Goal: Task Accomplishment & Management: Complete application form

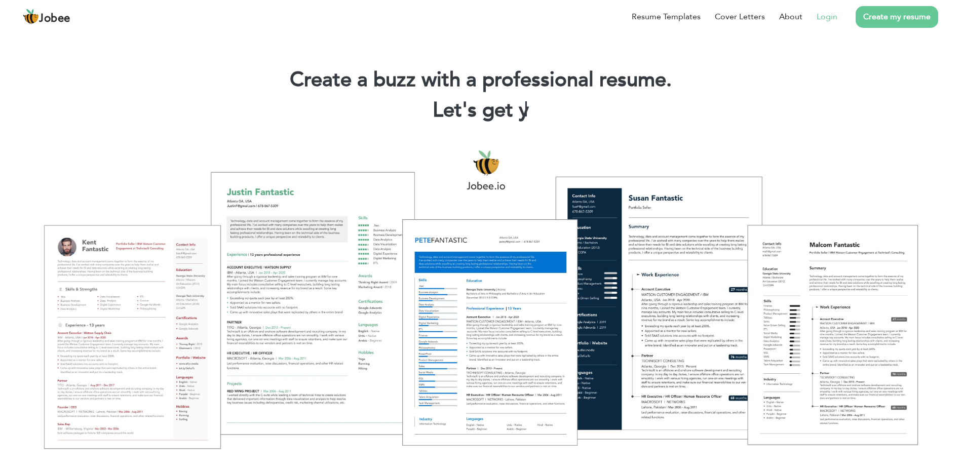
click at [830, 19] on link "Login" at bounding box center [827, 17] width 21 height 12
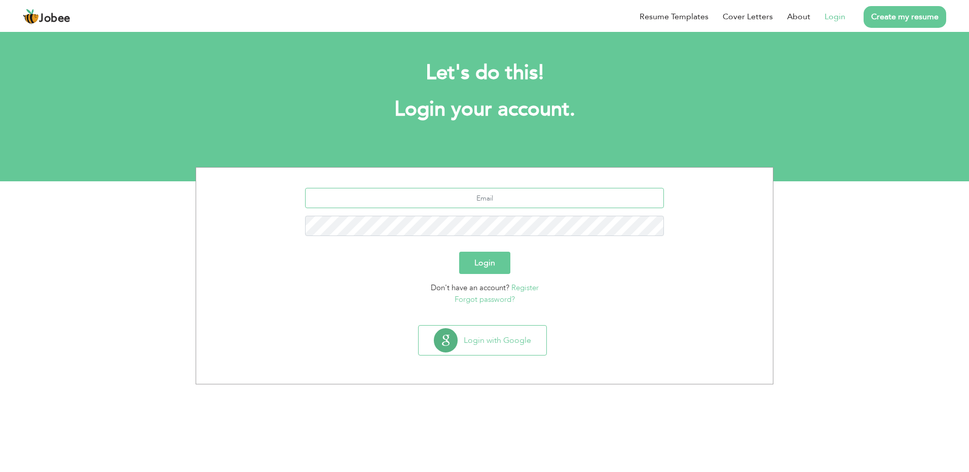
click at [489, 206] on input "text" at bounding box center [484, 198] width 359 height 20
type input "[EMAIL_ADDRESS][DOMAIN_NAME]"
click at [459, 252] on button "Login" at bounding box center [484, 263] width 51 height 22
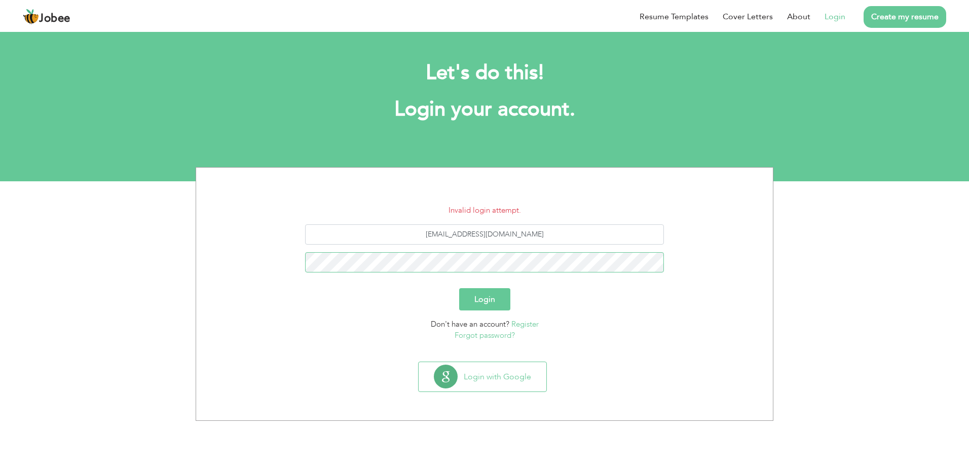
click at [459, 288] on button "Login" at bounding box center [484, 299] width 51 height 22
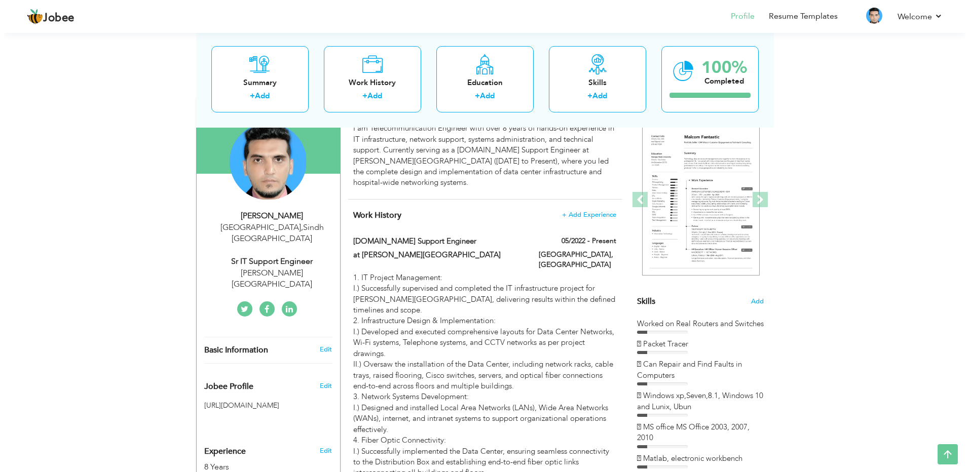
scroll to position [144, 0]
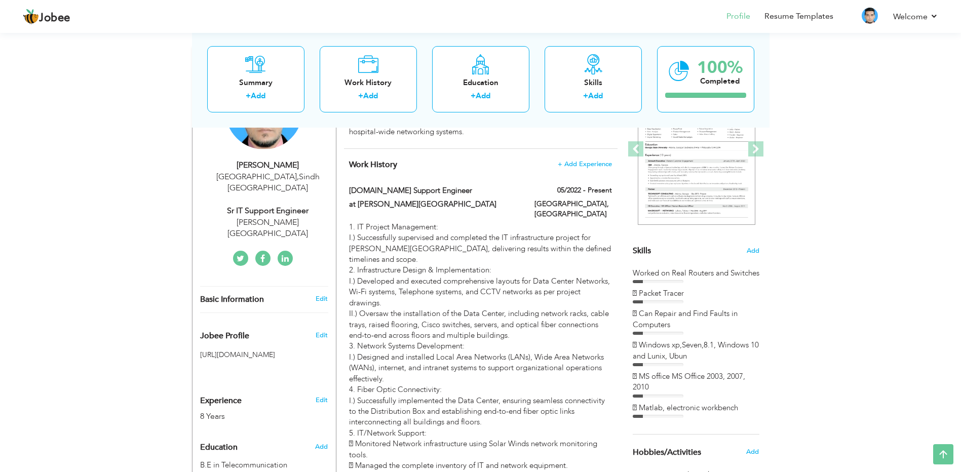
click at [659, 248] on div "Skills Add" at bounding box center [696, 152] width 127 height 210
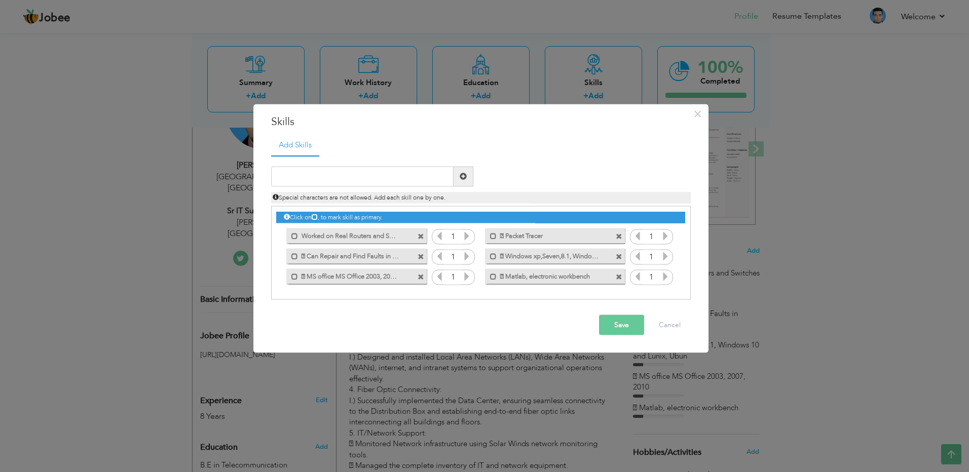
click at [620, 236] on span at bounding box center [619, 237] width 7 height 7
click at [422, 236] on span at bounding box center [421, 237] width 7 height 7
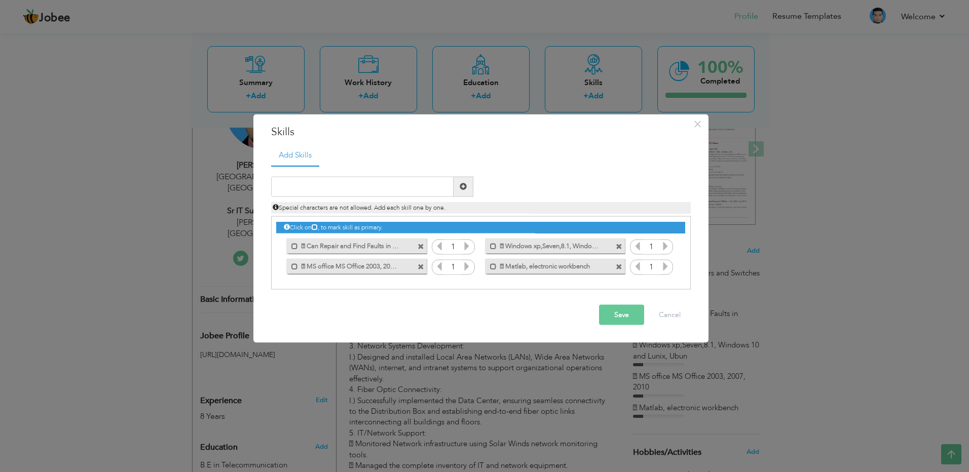
click at [420, 247] on span at bounding box center [421, 247] width 7 height 7
click at [419, 249] on span at bounding box center [421, 247] width 7 height 7
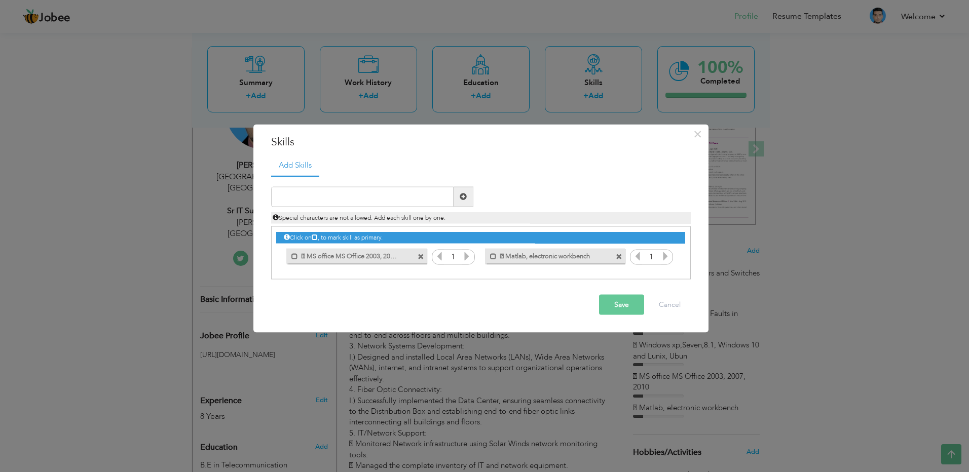
click at [421, 256] on span at bounding box center [421, 257] width 7 height 7
click at [421, 257] on span at bounding box center [421, 257] width 7 height 7
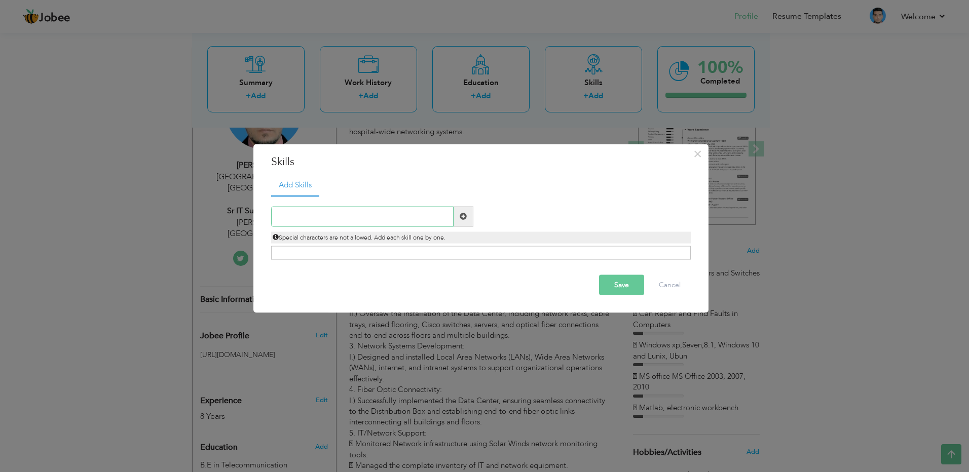
click at [371, 217] on input "text" at bounding box center [362, 216] width 182 height 20
paste input "➢ LAN/WAN Networking Design ➢ Routing & Switching"
type input "➢ LAN/WAN Networking Design ➢ Routing & Switching"
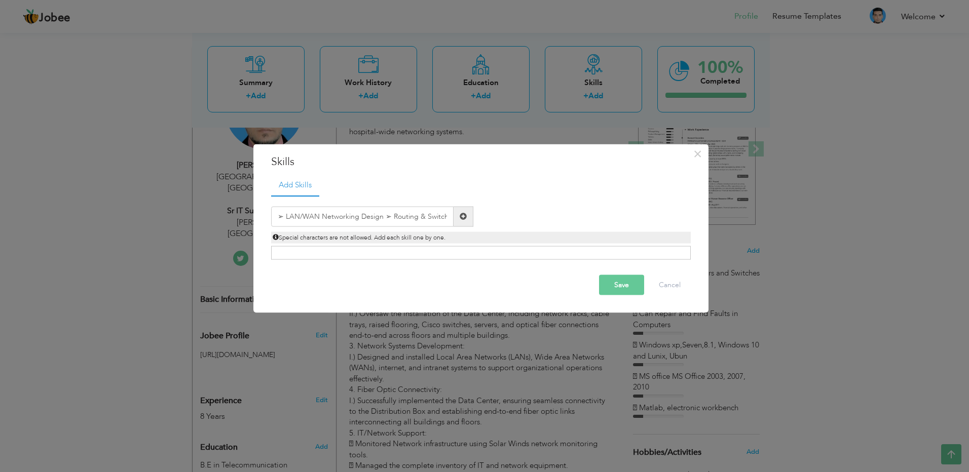
click at [467, 217] on span at bounding box center [464, 216] width 20 height 20
click at [397, 213] on input "text" at bounding box center [362, 216] width 182 height 20
paste input "➢ LAN/WAN Networking Design ➢ Routing & Switching"
click at [286, 217] on input "➢ LAN/WAN Networking Design" at bounding box center [362, 216] width 182 height 20
type input "LAN/WAN Networking Design"
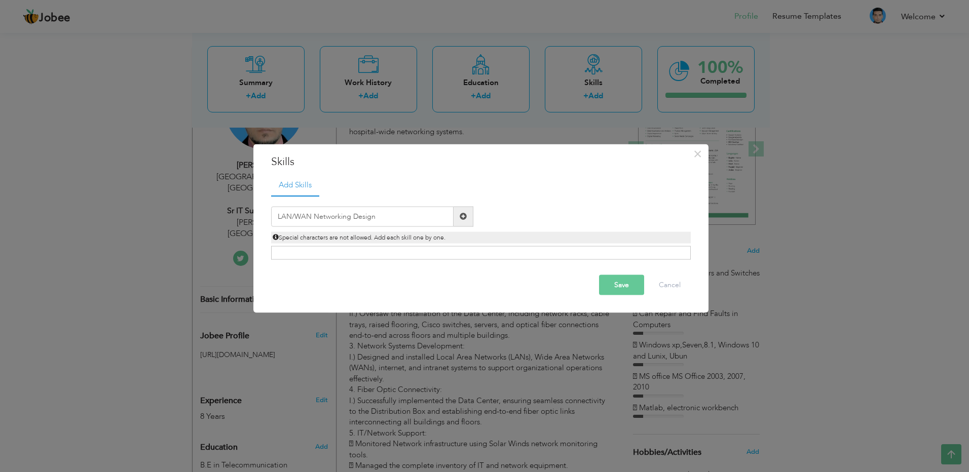
click at [464, 216] on span at bounding box center [463, 216] width 7 height 7
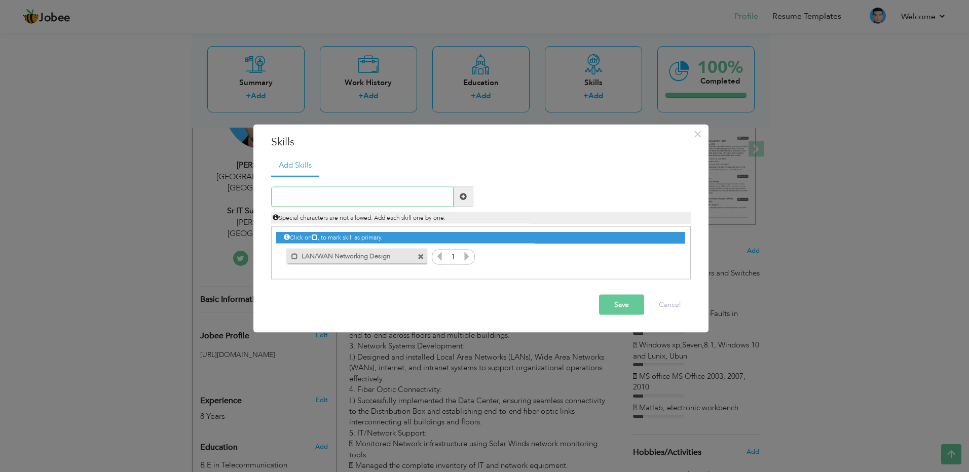
click at [392, 202] on input "text" at bounding box center [362, 197] width 182 height 20
paste input "Routing & Switching – Hands-on with real routers/s"
click at [410, 195] on input "Routing & Switching – Hands-on with real routers/s" at bounding box center [362, 197] width 182 height 20
click at [444, 198] on input "Routing & Switching – Hands-on with real Routers/s" at bounding box center [362, 197] width 182 height 20
click at [399, 194] on input "Routing & Switching – Hands-on with real Router." at bounding box center [362, 197] width 182 height 20
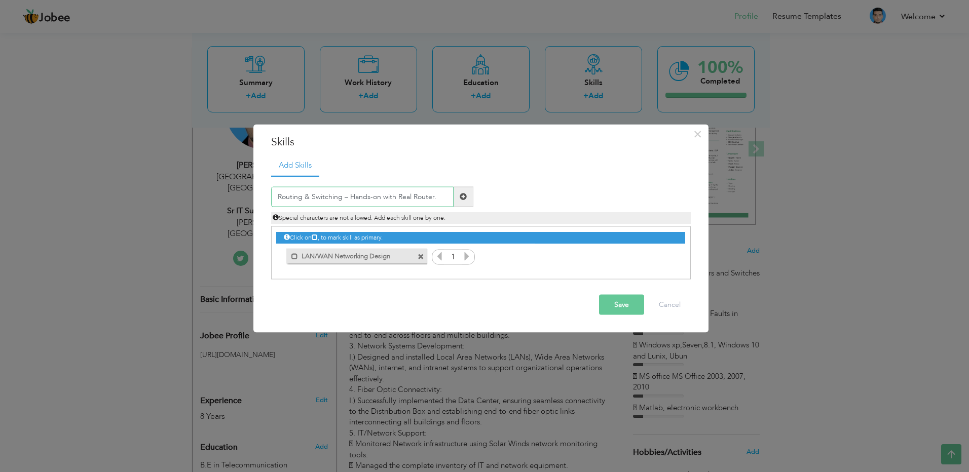
type input "Routing & Switching – Hands-on with Real Router."
click at [617, 308] on button "Save" at bounding box center [621, 304] width 45 height 20
click at [418, 199] on input "text" at bounding box center [362, 197] width 182 height 20
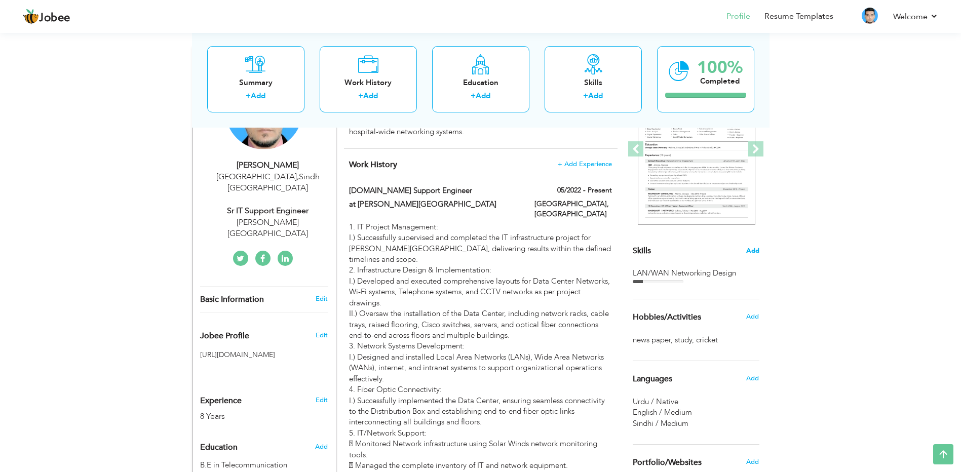
click at [756, 250] on span "Add" at bounding box center [753, 251] width 13 height 10
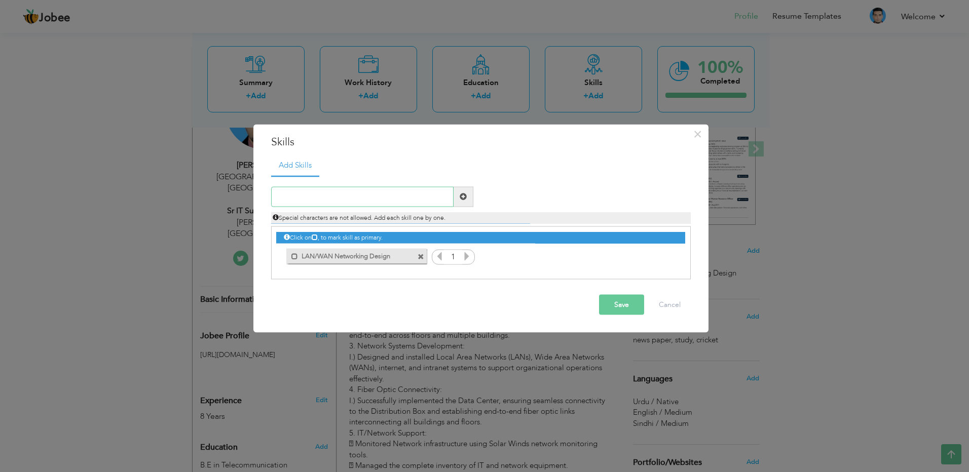
click at [334, 200] on input "text" at bounding box center [362, 197] width 182 height 20
paste input "Routing & Switching – Hands-on with real routers/s"
type input "Routing & Switching Hands-on with Real Router."
click at [463, 199] on span at bounding box center [463, 196] width 7 height 7
click at [371, 199] on input "text" at bounding box center [362, 197] width 182 height 20
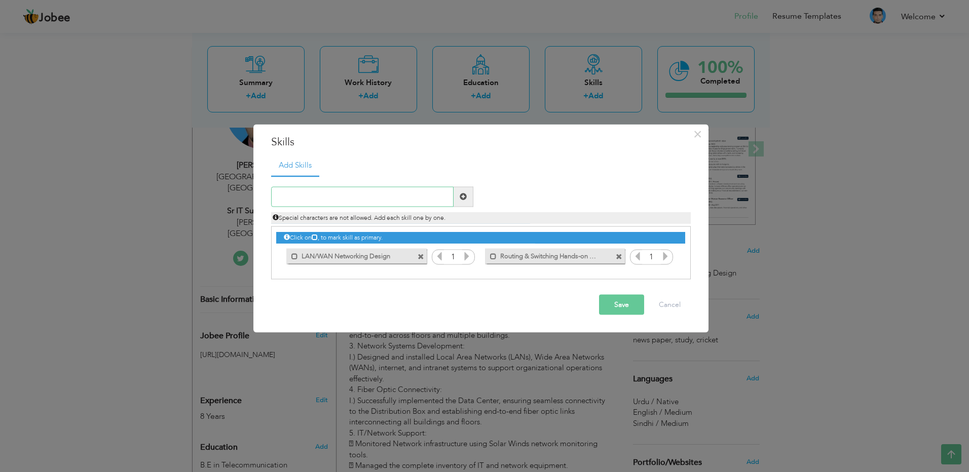
paste input "Network Monitoring – SolarWinds, MRTG, Cacti, SNMP"
click at [342, 195] on input "Network Monitoring – SolarWinds, MRTG, Cacti, SNMP" at bounding box center [362, 197] width 182 height 20
type input "Network Monitoring SolarWinds, MRTG, Cacti, SNMP"
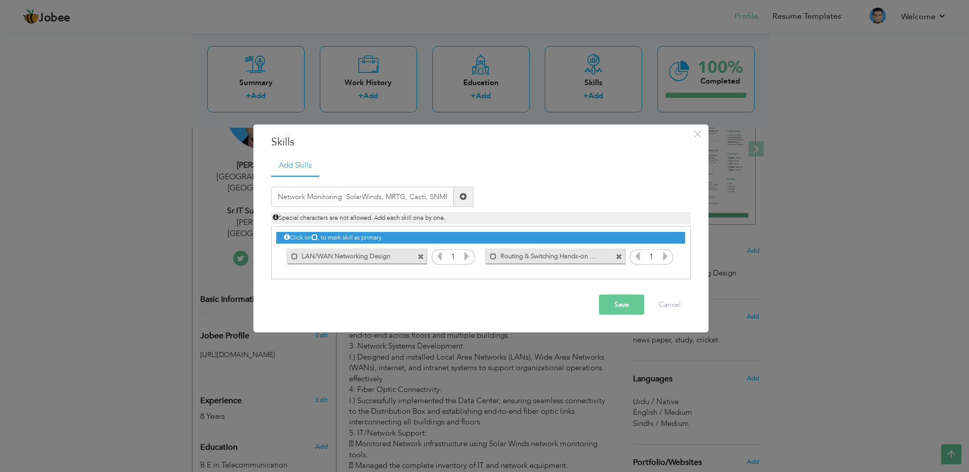
click at [465, 198] on span at bounding box center [463, 196] width 7 height 7
click at [433, 196] on input "text" at bounding box center [362, 197] width 182 height 20
paste input "Network Monitoring – SolarWinds, MRTG, Cacti, SNMP"
type input "Network Monitoring SolarWinds MRTG Cacti SNMP"
click at [462, 197] on span at bounding box center [463, 196] width 7 height 7
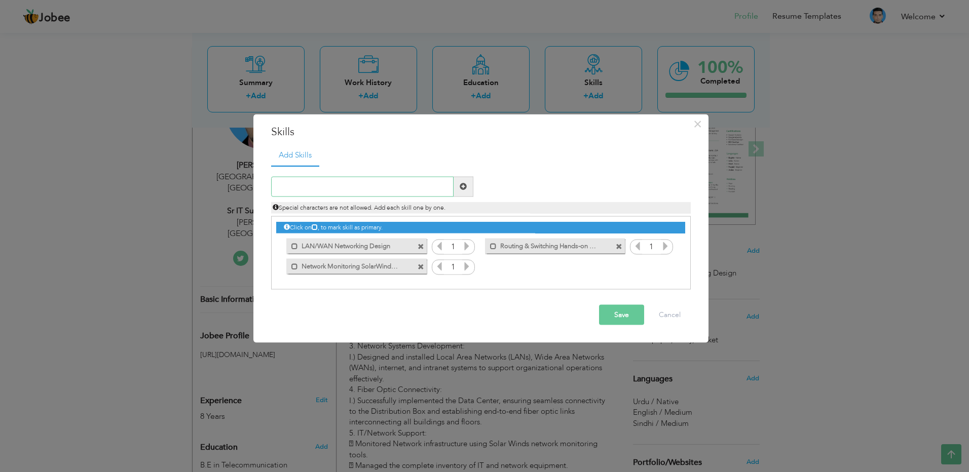
click at [385, 191] on input "text" at bounding box center [362, 186] width 182 height 20
click at [379, 191] on input "text" at bounding box center [362, 186] width 182 height 20
paste input "Enterprise Tools – HMS, HRMS, Oracle, Lispro, UDS,"
type input "Enterprise Tools [MEDICAL_DATA] HRMS Oracle Lispro UDS"
click at [469, 190] on span at bounding box center [464, 186] width 20 height 20
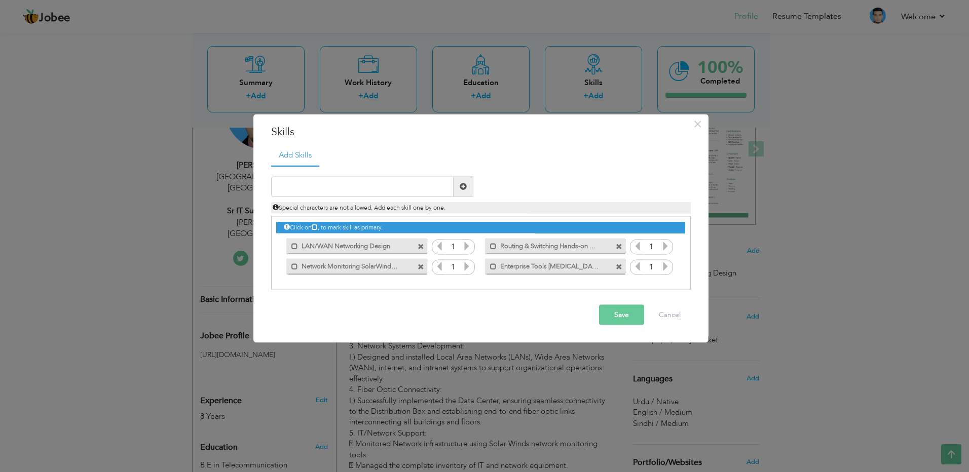
click at [624, 315] on button "Save" at bounding box center [621, 315] width 45 height 20
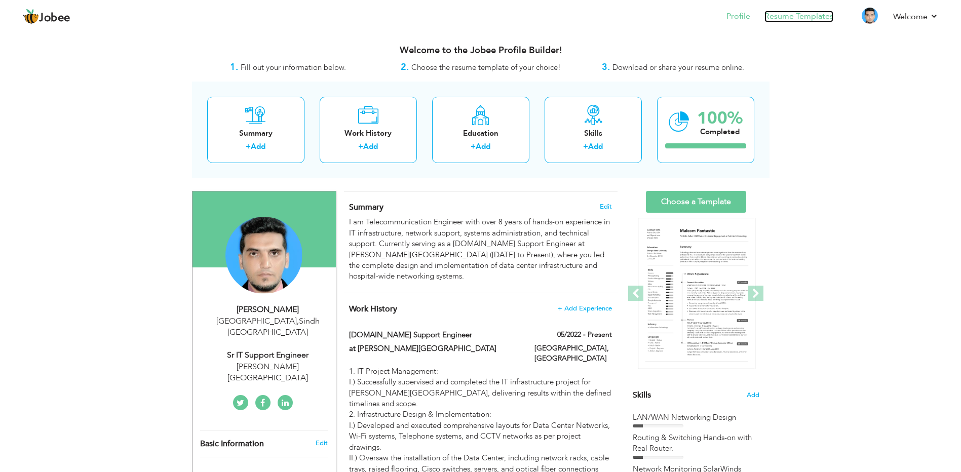
click at [798, 20] on link "Resume Templates" at bounding box center [799, 17] width 69 height 12
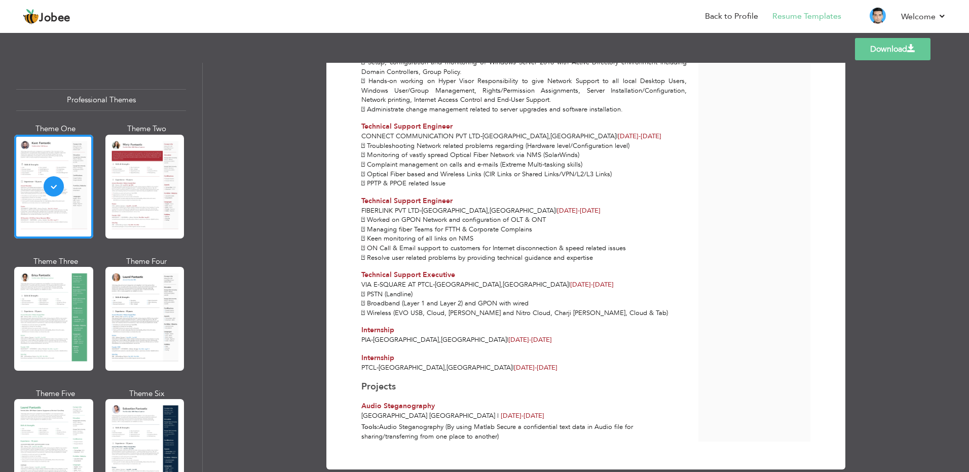
scroll to position [472, 0]
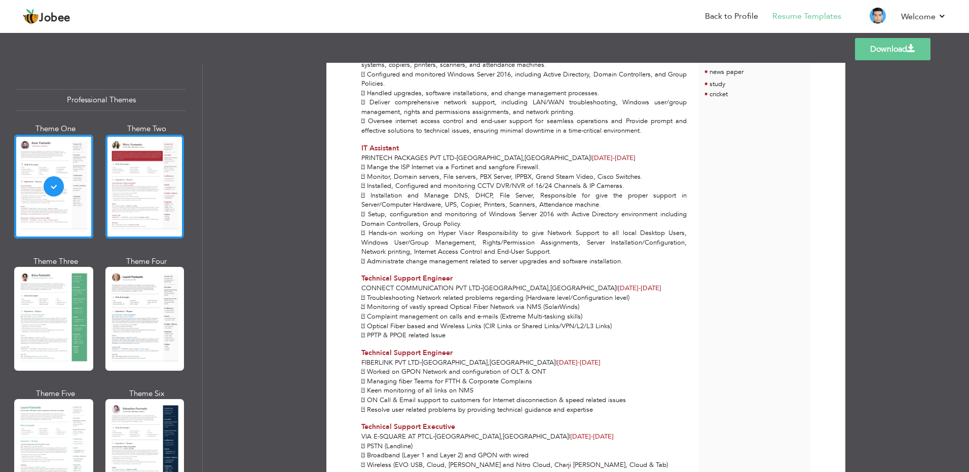
click at [150, 201] on div at bounding box center [144, 187] width 79 height 104
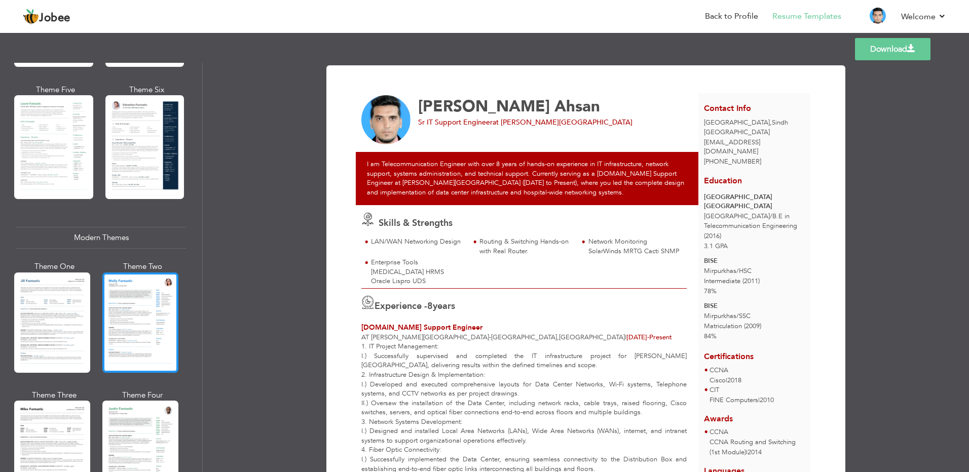
scroll to position [405, 0]
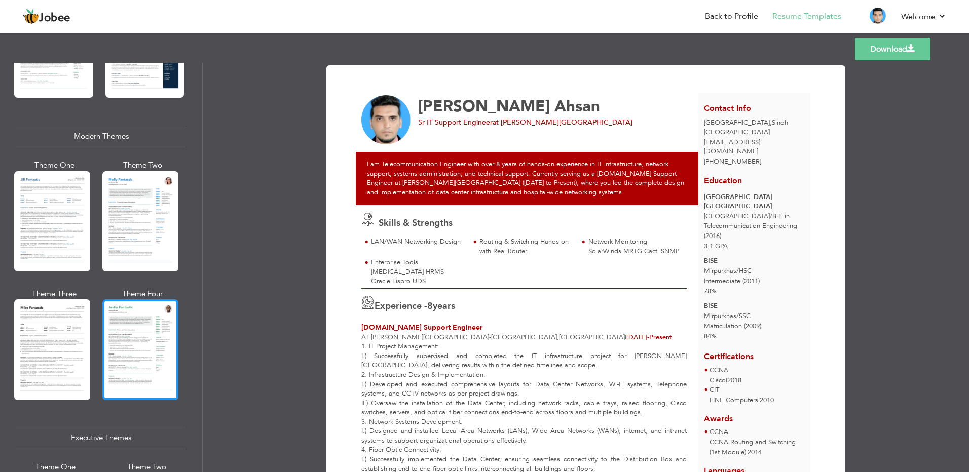
click at [142, 339] on div at bounding box center [140, 350] width 76 height 100
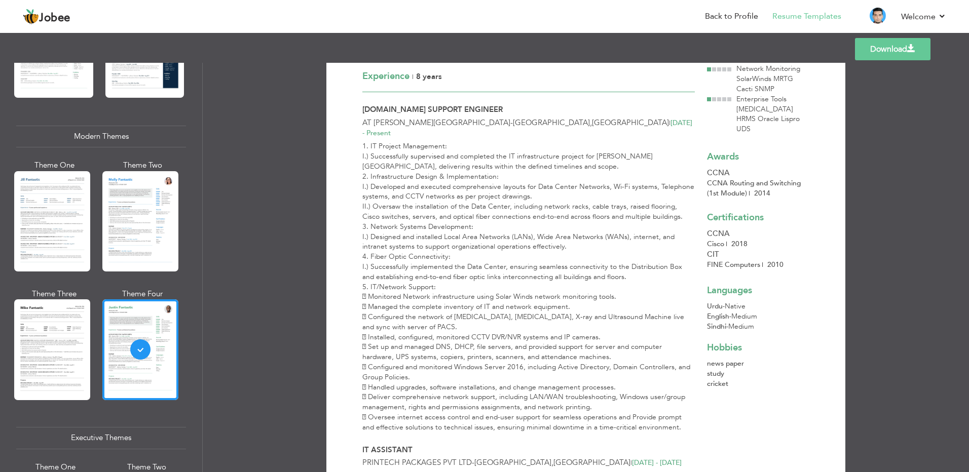
scroll to position [0, 0]
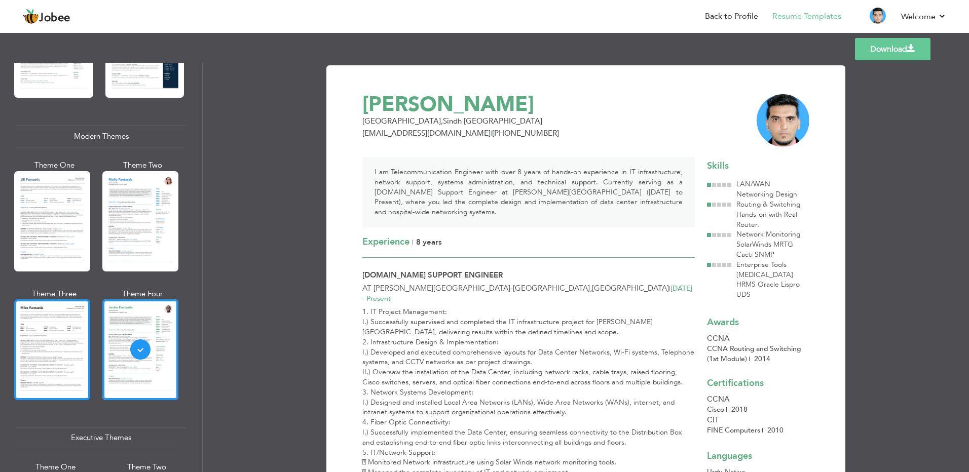
click at [67, 327] on div at bounding box center [52, 350] width 76 height 100
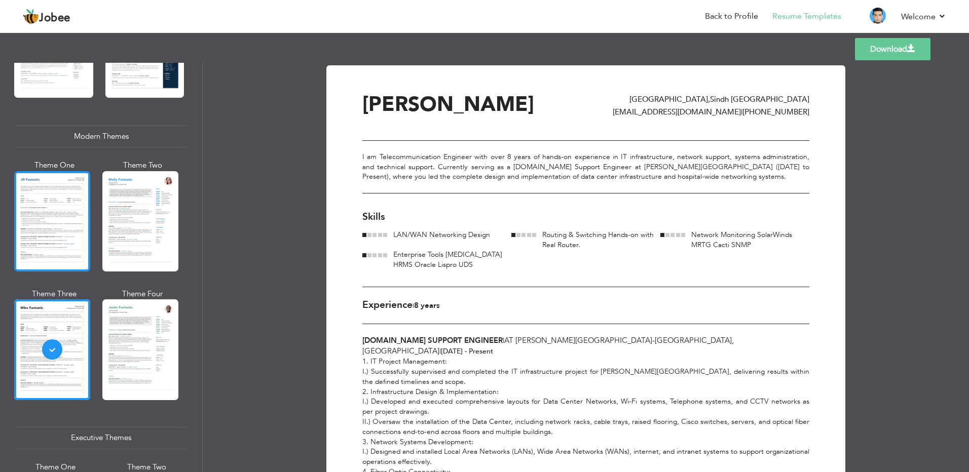
click at [64, 202] on div at bounding box center [52, 221] width 76 height 100
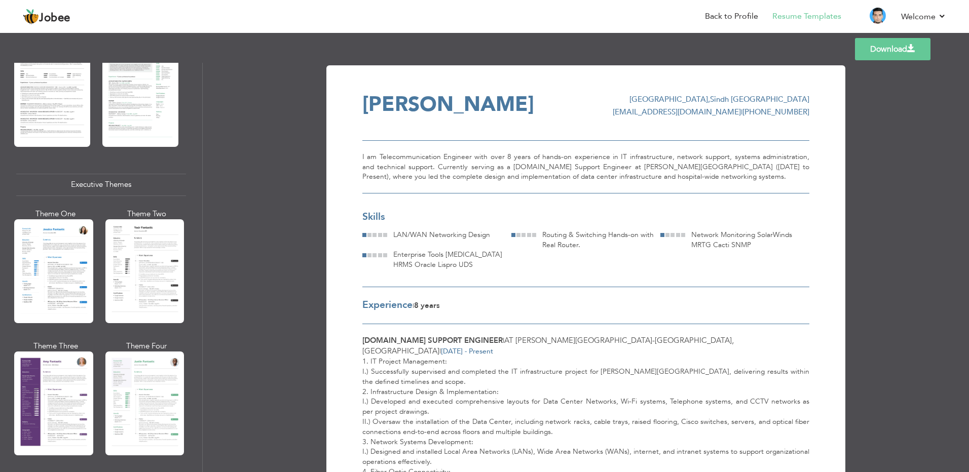
scroll to position [710, 0]
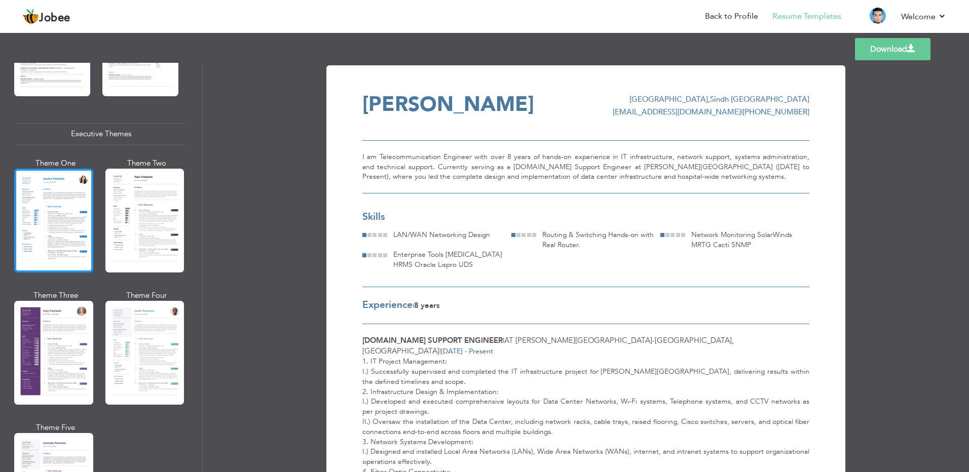
click at [50, 218] on div at bounding box center [53, 221] width 79 height 104
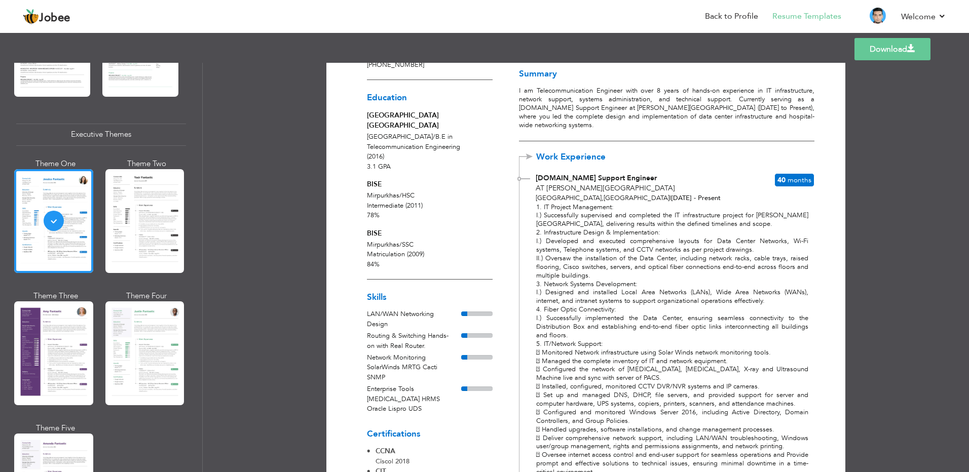
scroll to position [0, 0]
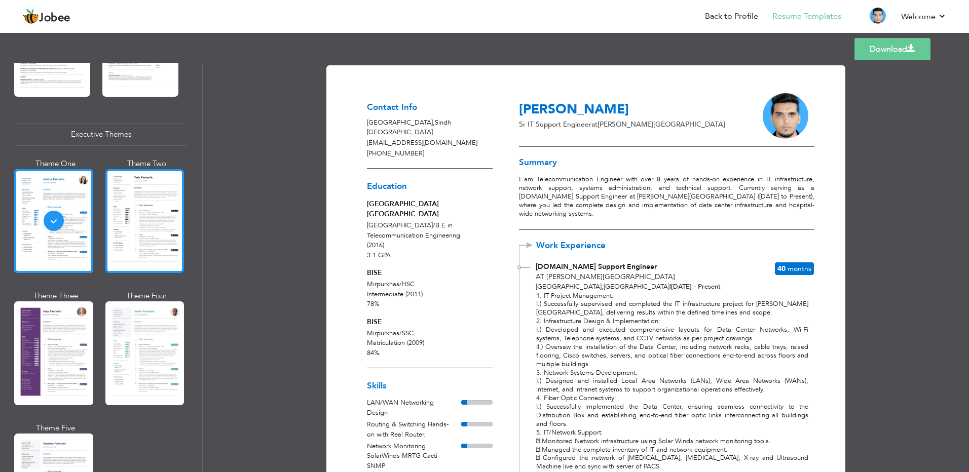
click at [119, 222] on div at bounding box center [144, 221] width 79 height 104
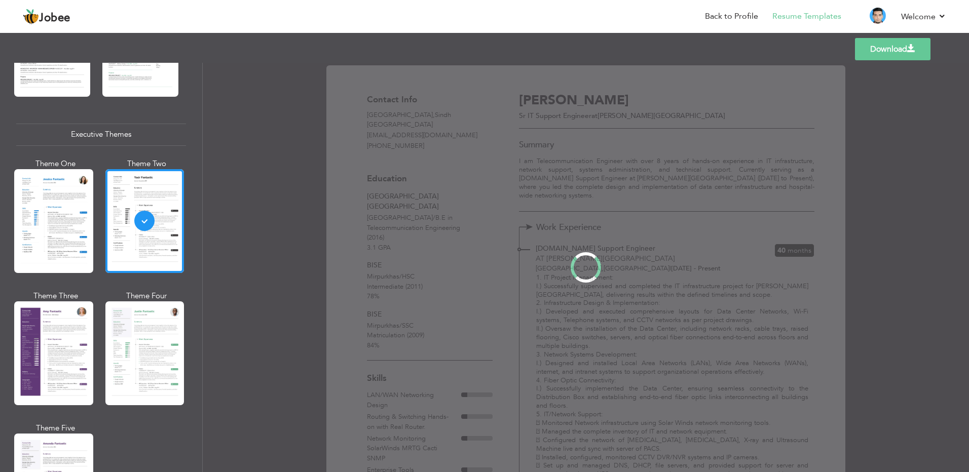
scroll to position [710, 0]
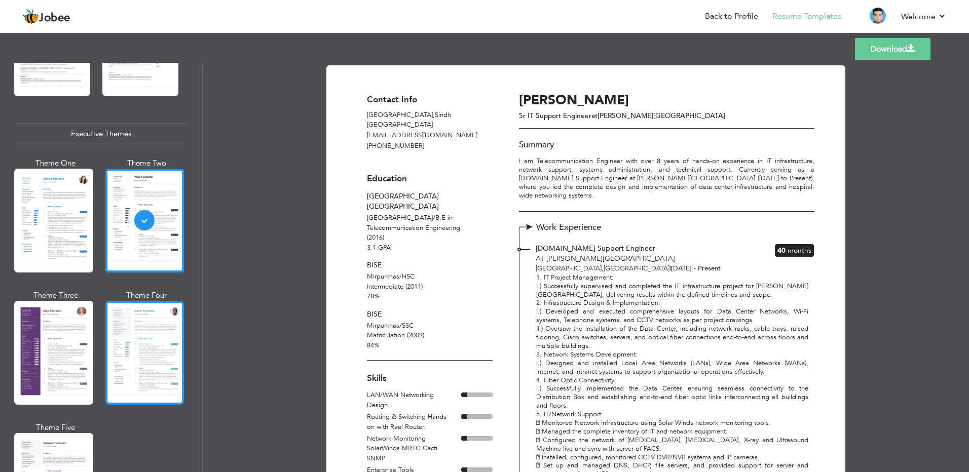
click at [139, 339] on div at bounding box center [144, 353] width 79 height 104
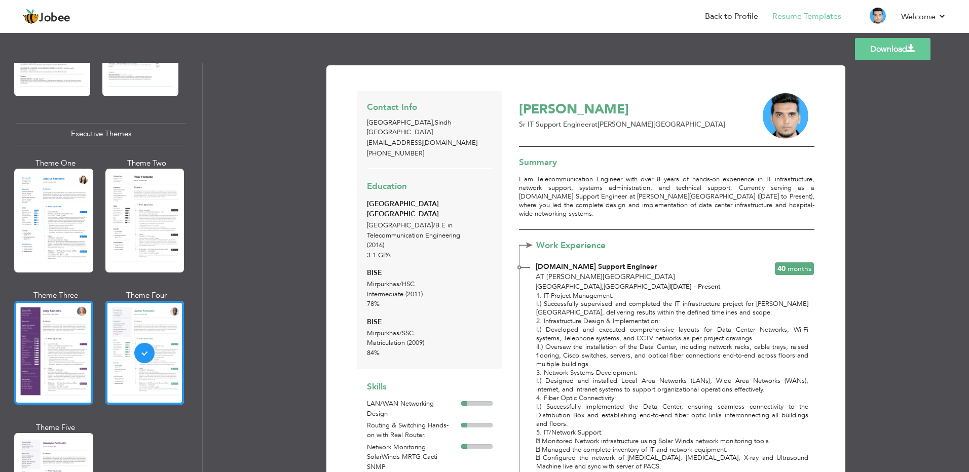
click at [76, 333] on div at bounding box center [53, 353] width 79 height 104
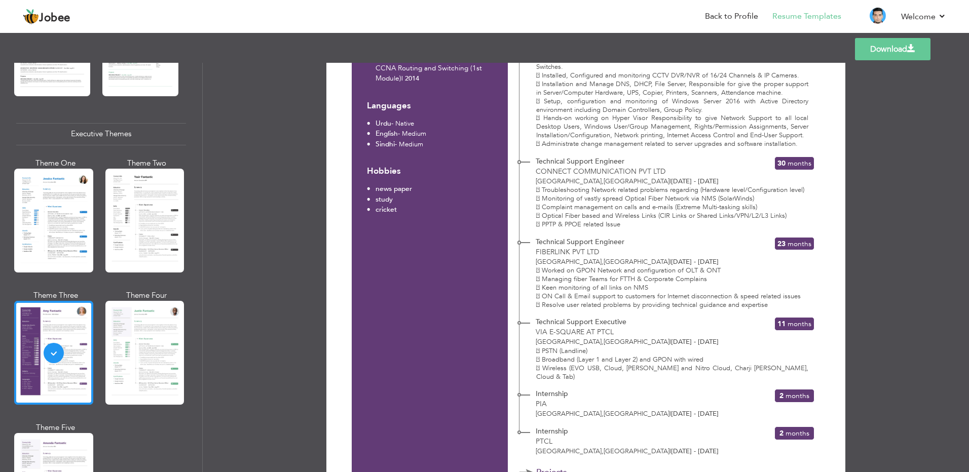
scroll to position [862, 0]
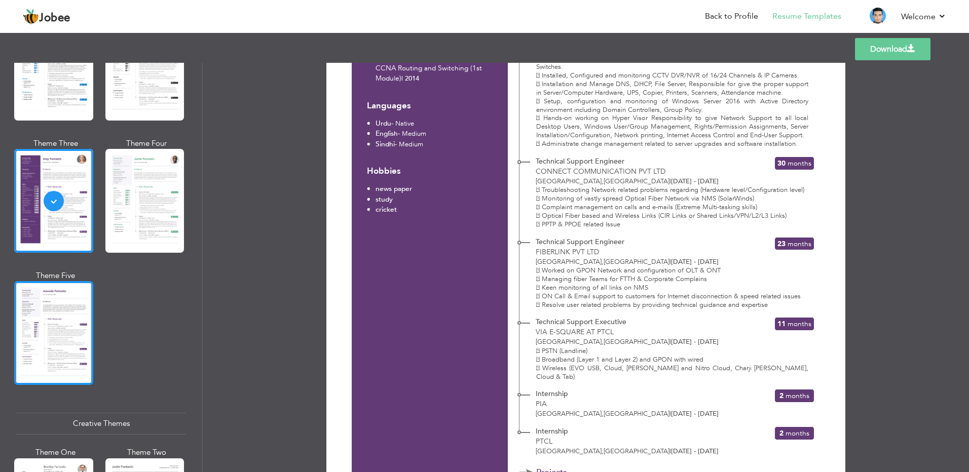
click at [48, 324] on div at bounding box center [53, 333] width 79 height 104
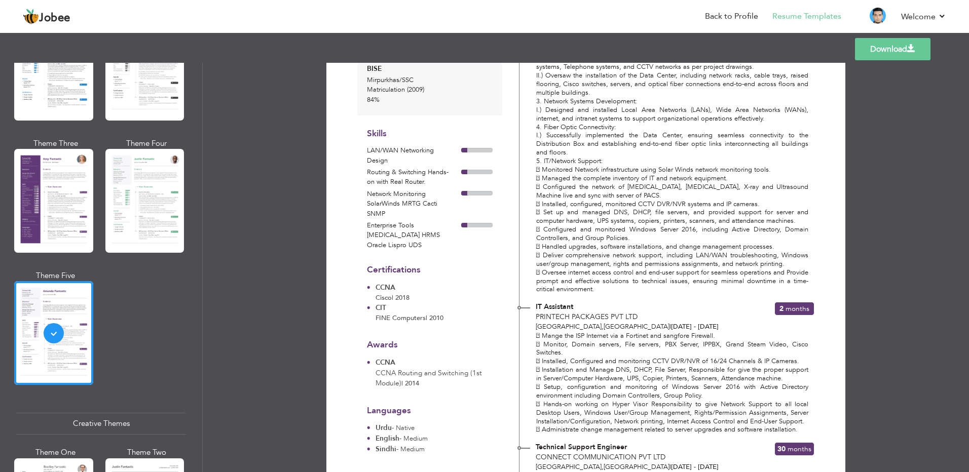
scroll to position [963, 0]
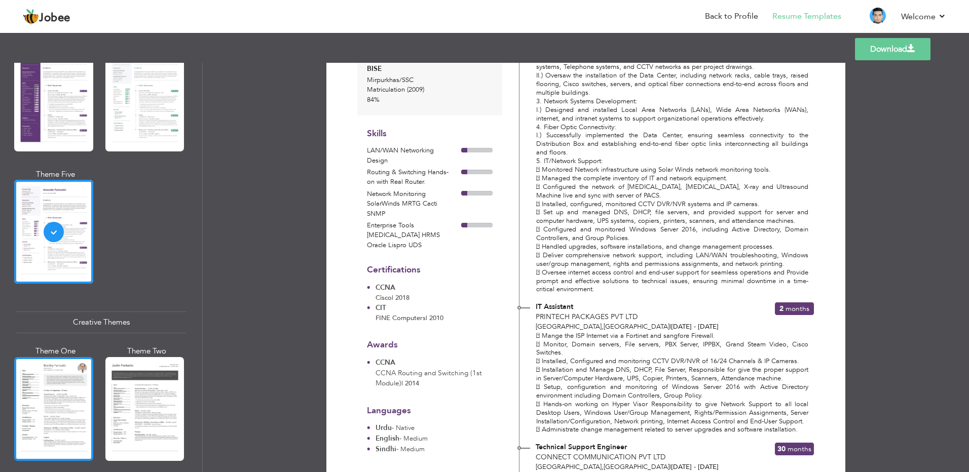
click at [41, 383] on div at bounding box center [53, 409] width 79 height 104
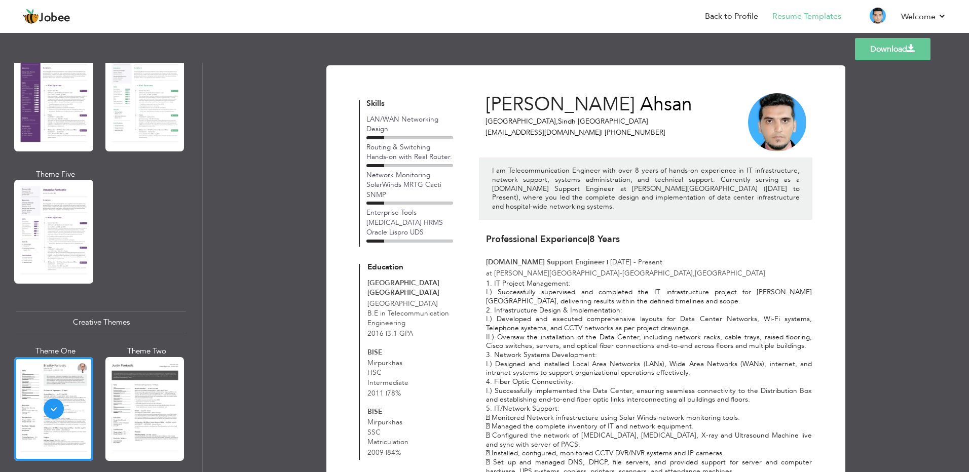
scroll to position [304, 0]
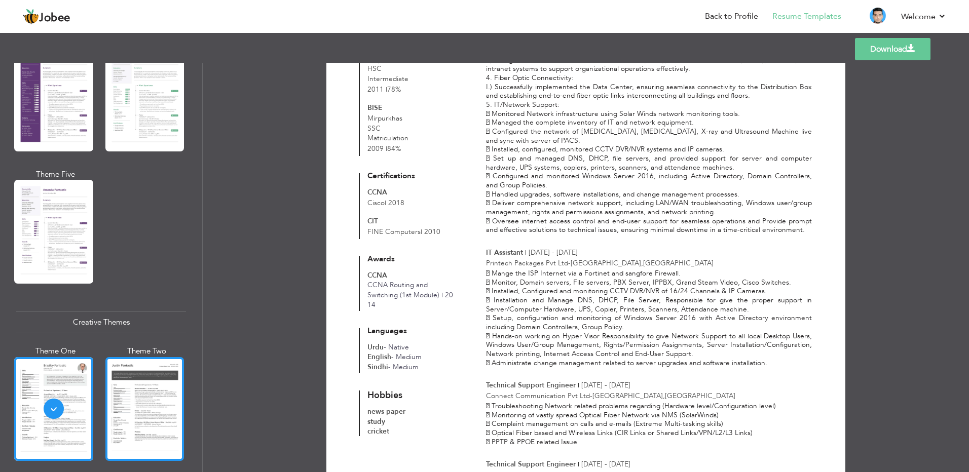
click at [145, 403] on div at bounding box center [144, 409] width 79 height 104
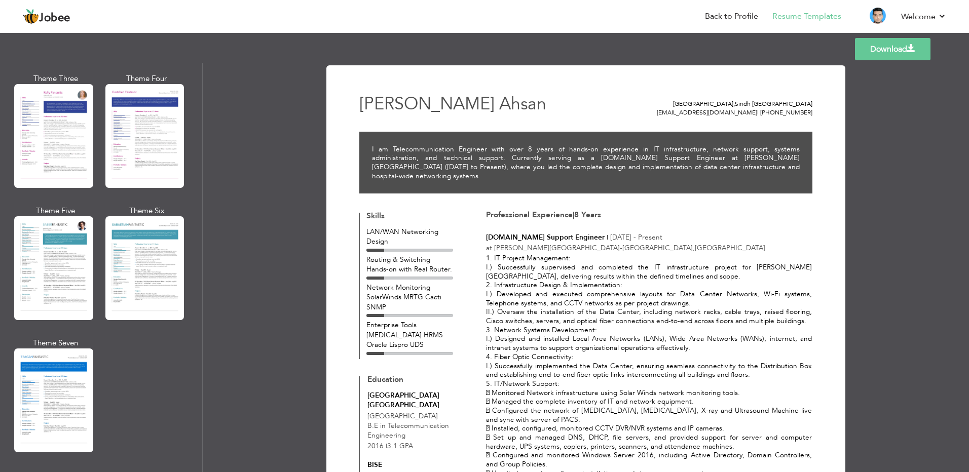
scroll to position [1622, 0]
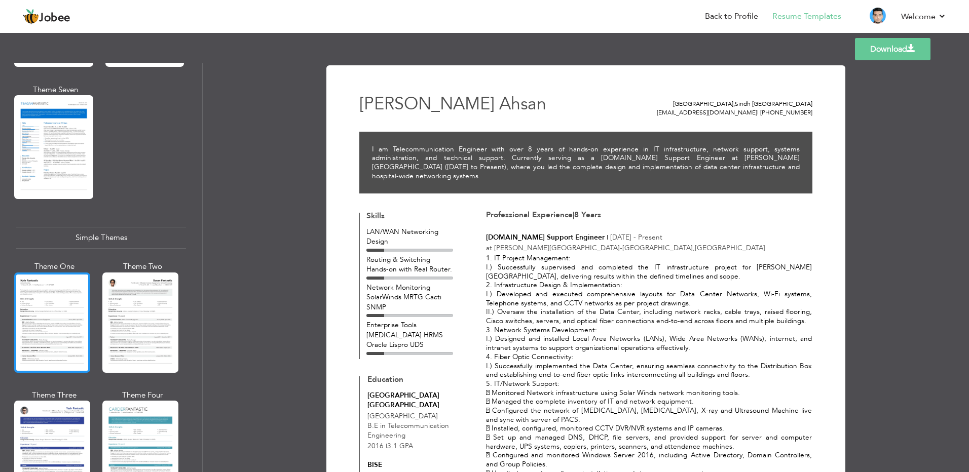
click at [49, 299] on div at bounding box center [52, 323] width 76 height 100
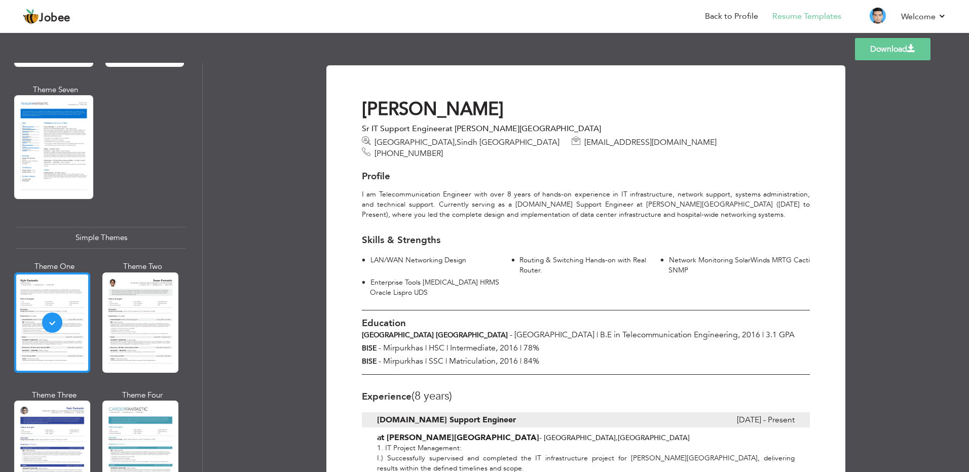
scroll to position [1657, 0]
